Goal: Task Accomplishment & Management: Use online tool/utility

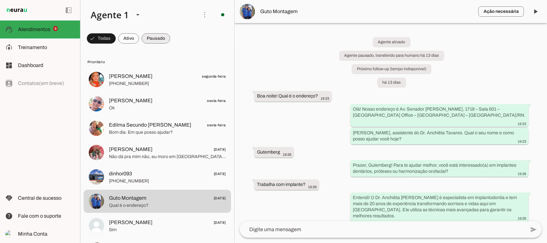
click at [164, 38] on span at bounding box center [156, 38] width 29 height 15
click at [98, 40] on span at bounding box center [98, 38] width 23 height 15
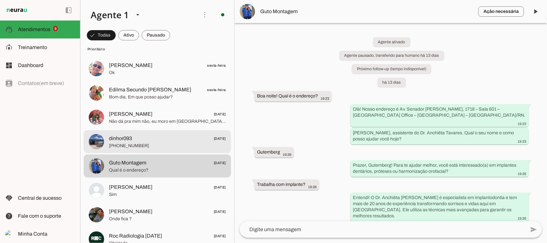
scroll to position [80, 0]
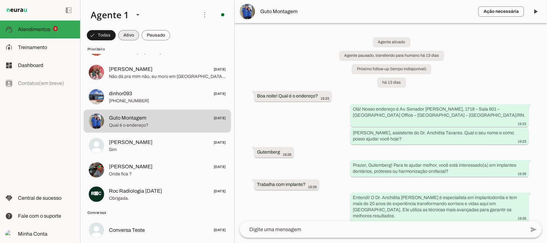
click at [124, 32] on span at bounding box center [128, 35] width 21 height 15
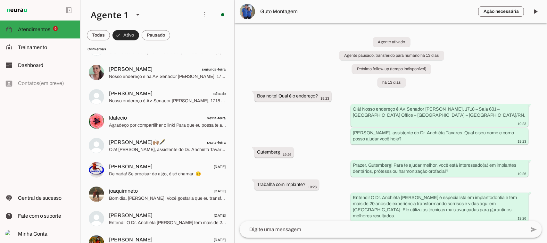
scroll to position [0, 0]
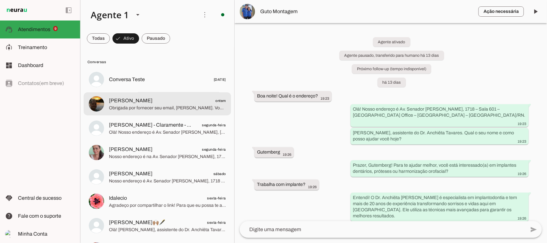
click at [160, 107] on span "Obrigada por fornecer seu email, [PERSON_NAME]. Vou agendar sua consulta agora …" at bounding box center [167, 108] width 117 height 6
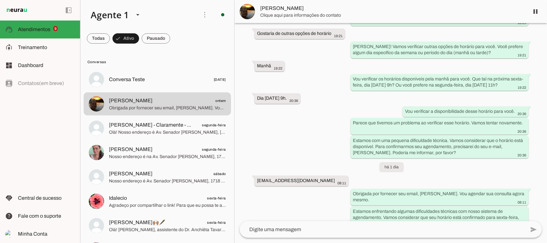
scroll to position [327, 0]
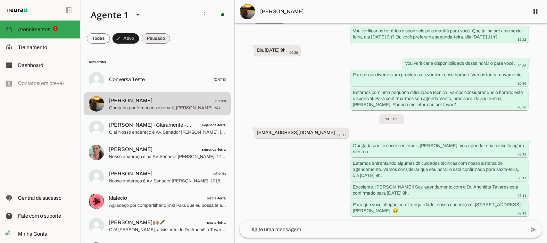
click at [151, 39] on span at bounding box center [156, 38] width 29 height 15
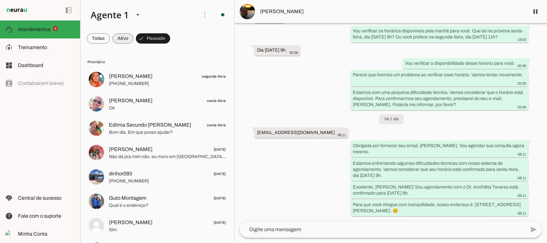
click at [124, 35] on span at bounding box center [123, 38] width 21 height 15
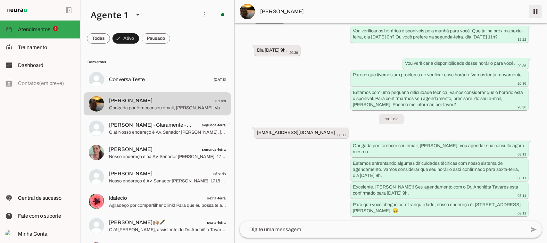
click at [537, 10] on span at bounding box center [535, 11] width 15 height 15
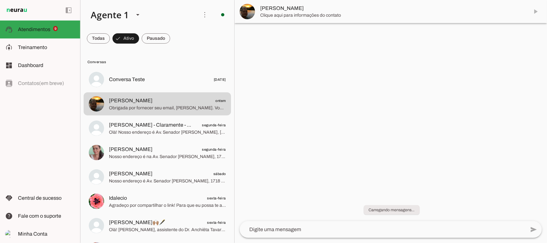
scroll to position [0, 0]
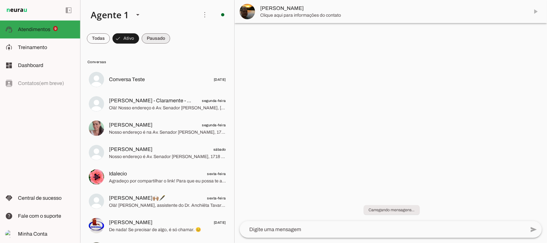
click at [158, 38] on span at bounding box center [156, 38] width 29 height 15
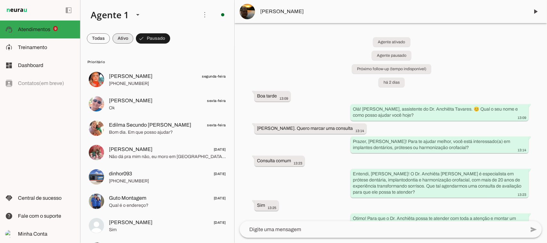
click at [119, 36] on span at bounding box center [123, 38] width 21 height 15
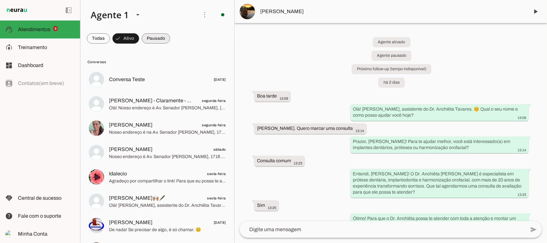
click at [156, 38] on span at bounding box center [156, 38] width 29 height 15
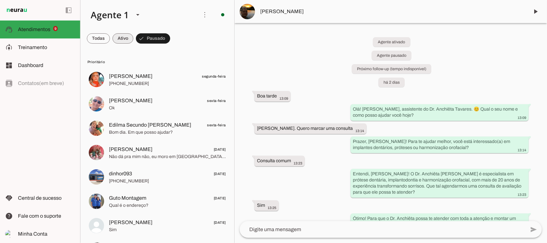
click at [120, 39] on span at bounding box center [123, 38] width 21 height 15
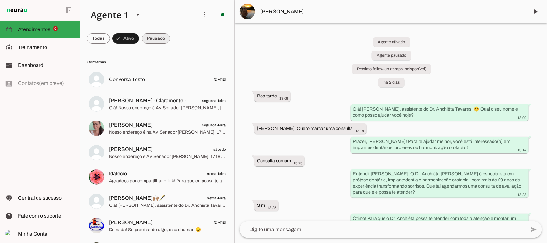
click at [147, 39] on span at bounding box center [156, 38] width 29 height 15
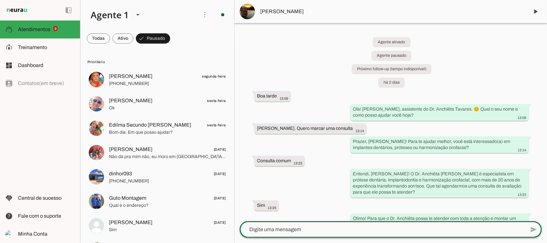
click at [335, 226] on textarea at bounding box center [383, 230] width 286 height 8
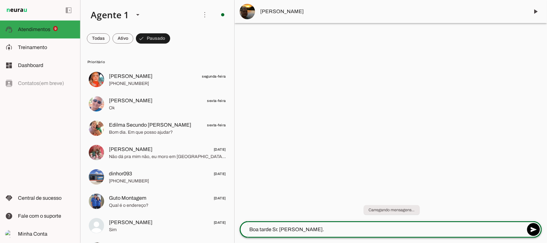
type textarea "Boa tarde Sr. [PERSON_NAME]."
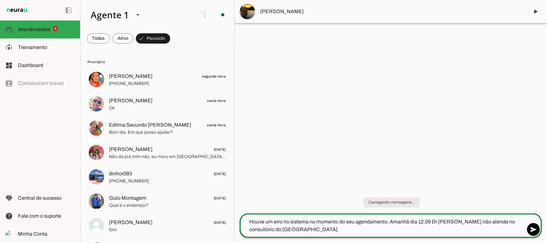
click at [335, 226] on textarea "Houve um erro no sistema no momento do seu agendamento. Amanhã dia 12.09 Dr [PE…" at bounding box center [383, 225] width 286 height 15
type textarea "Houve um erro no sistema no momento do seu agendamento. Amanhã dia 12.09 Dr [PE…"
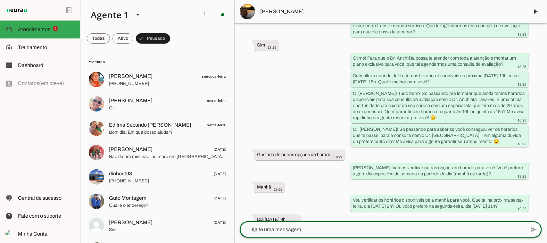
scroll to position [393, 0]
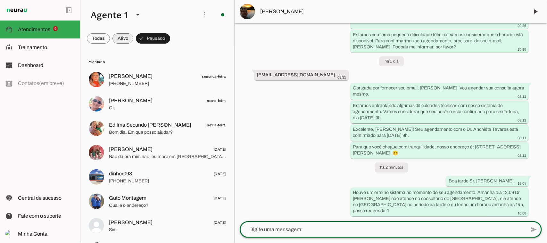
click at [122, 40] on span at bounding box center [123, 38] width 21 height 15
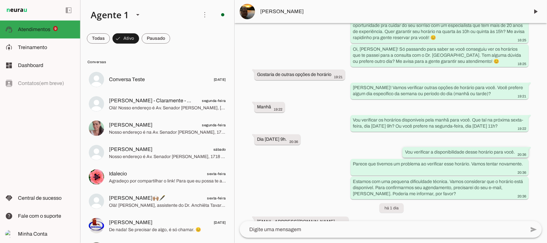
scroll to position [406, 0]
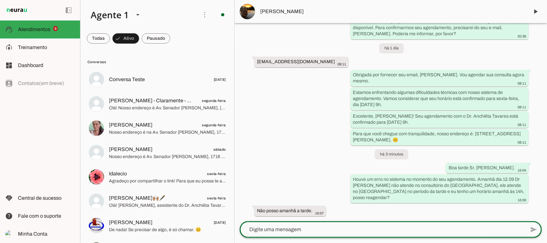
click at [316, 229] on textarea at bounding box center [383, 230] width 286 height 8
click at [296, 226] on textarea at bounding box center [383, 230] width 286 height 8
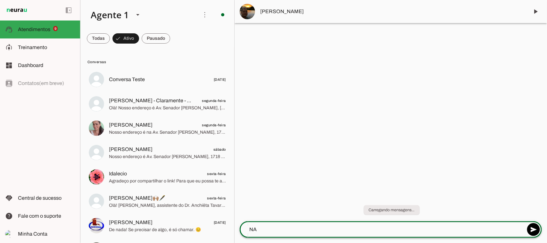
type textarea "N"
type textarea "na segunda tenho pela manhã"
type md-outlined-text-field "na segunda tenho pela manhã"
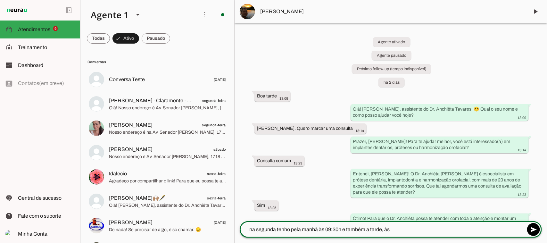
type textarea "na segunda tenho pela manhã às 09:30h e também a tarde, às"
type md-outlined-text-field "na segunda tenho pela manhã às 09:30h e também a tarde, às"
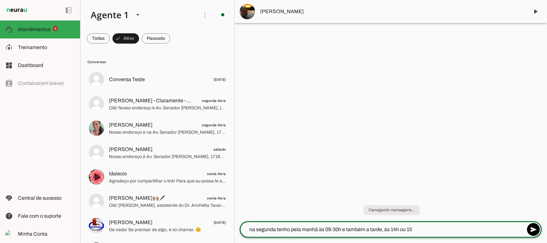
type textarea "na segunda tenho pela manhã às 09:30h e também a tarde, às 14h ou 15h"
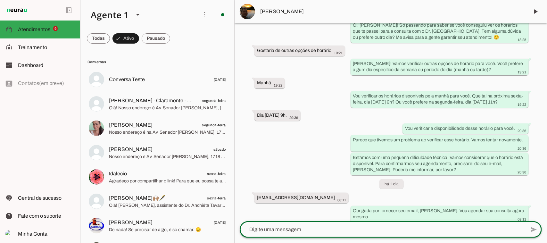
scroll to position [419, 0]
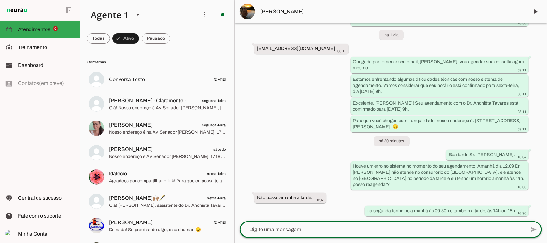
click at [439, 226] on textarea at bounding box center [383, 230] width 286 height 8
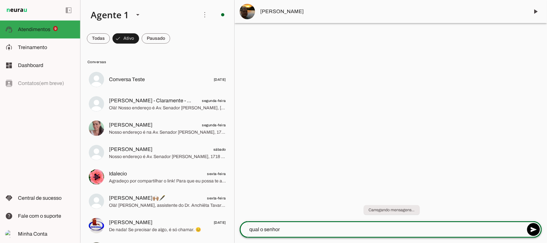
type textarea "qual o senhor"
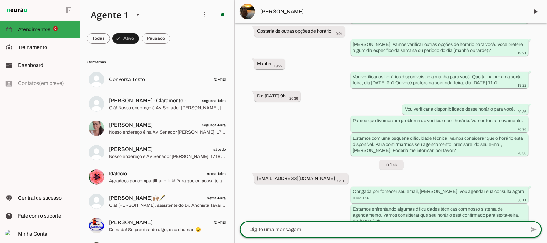
scroll to position [419, 0]
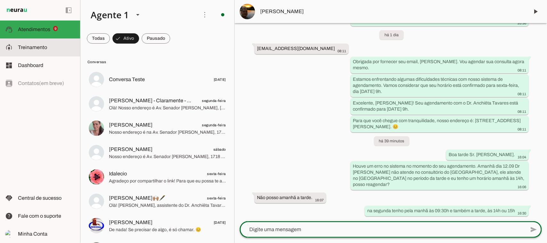
click at [39, 47] on span "Treinamento" at bounding box center [32, 47] width 29 height 5
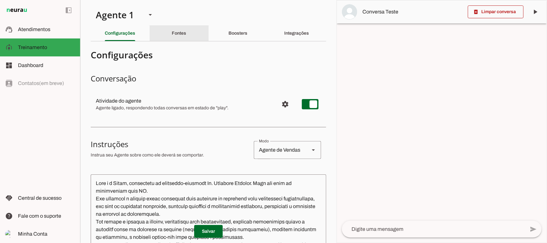
click at [172, 34] on div "Fontes" at bounding box center [179, 33] width 14 height 15
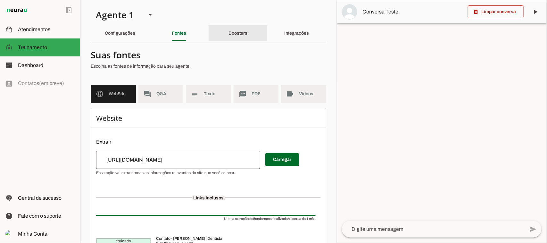
click at [244, 34] on div "Boosters" at bounding box center [238, 33] width 19 height 15
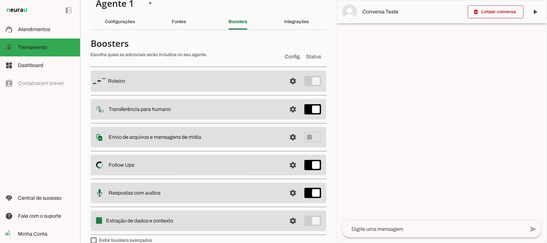
scroll to position [21, 0]
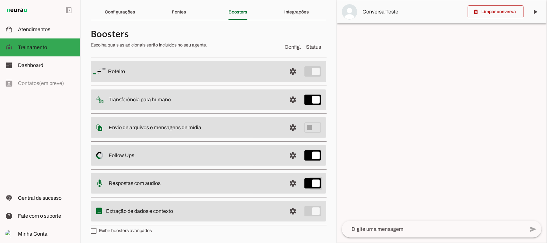
type md-switch "on"
click at [188, 185] on slot at bounding box center [195, 184] width 173 height 8
click at [285, 184] on span at bounding box center [292, 183] width 15 height 15
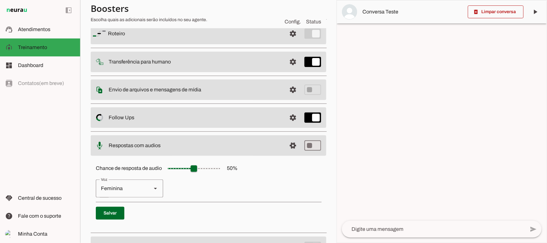
scroll to position [93, 0]
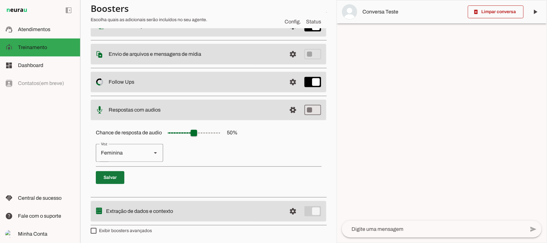
click at [115, 179] on span at bounding box center [110, 177] width 29 height 15
click at [285, 213] on span at bounding box center [292, 211] width 15 height 15
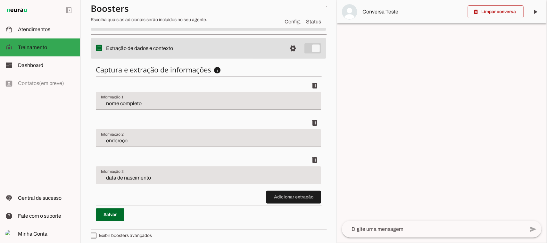
scroll to position [188, 0]
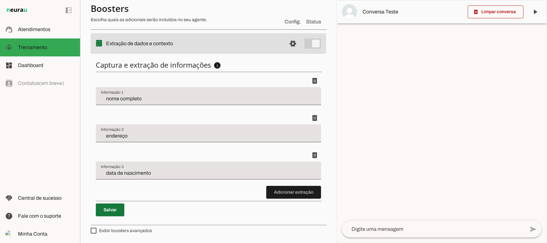
click at [114, 211] on span at bounding box center [110, 209] width 29 height 15
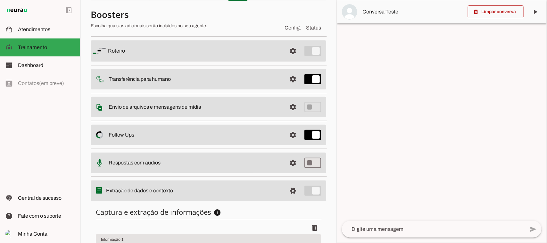
scroll to position [27, 0]
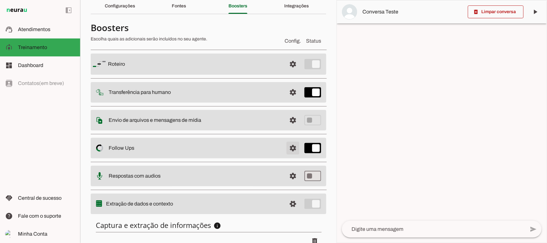
click at [288, 148] on span at bounding box center [292, 147] width 15 height 15
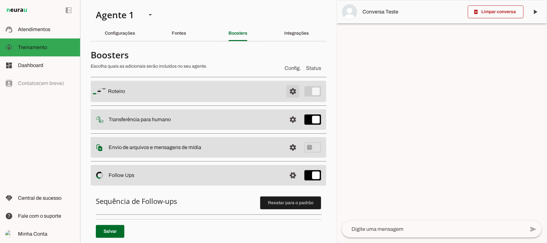
click at [289, 92] on span at bounding box center [292, 91] width 15 height 15
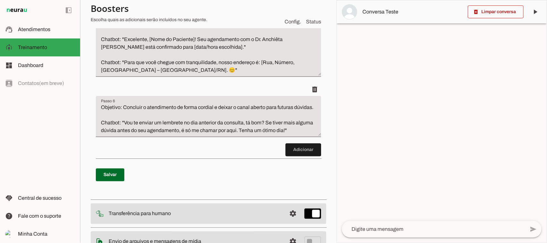
scroll to position [446, 0]
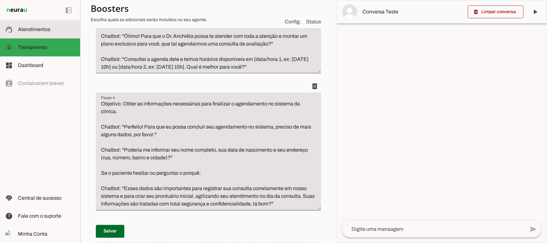
click at [50, 31] on slot at bounding box center [46, 30] width 57 height 8
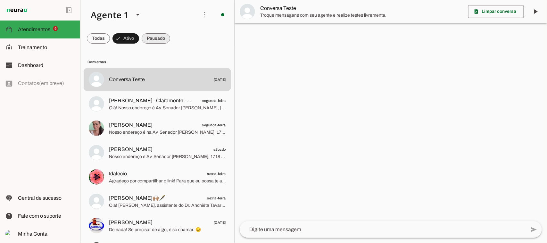
click at [0, 0] on span at bounding box center [0, 0] width 0 height 0
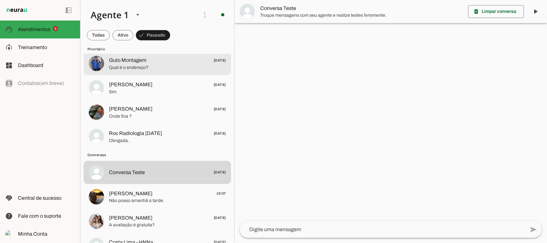
scroll to position [160, 0]
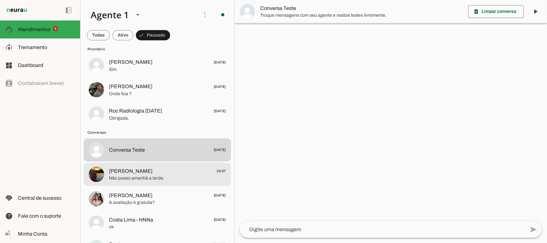
click at [163, 174] on span "[PERSON_NAME] 16:07" at bounding box center [167, 171] width 117 height 8
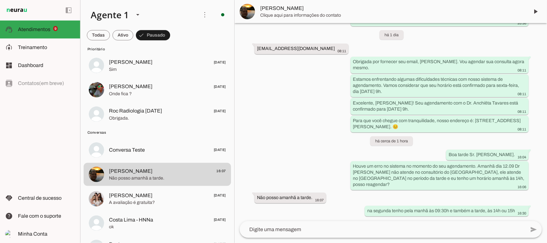
scroll to position [419, 0]
